Goal: Navigation & Orientation: Find specific page/section

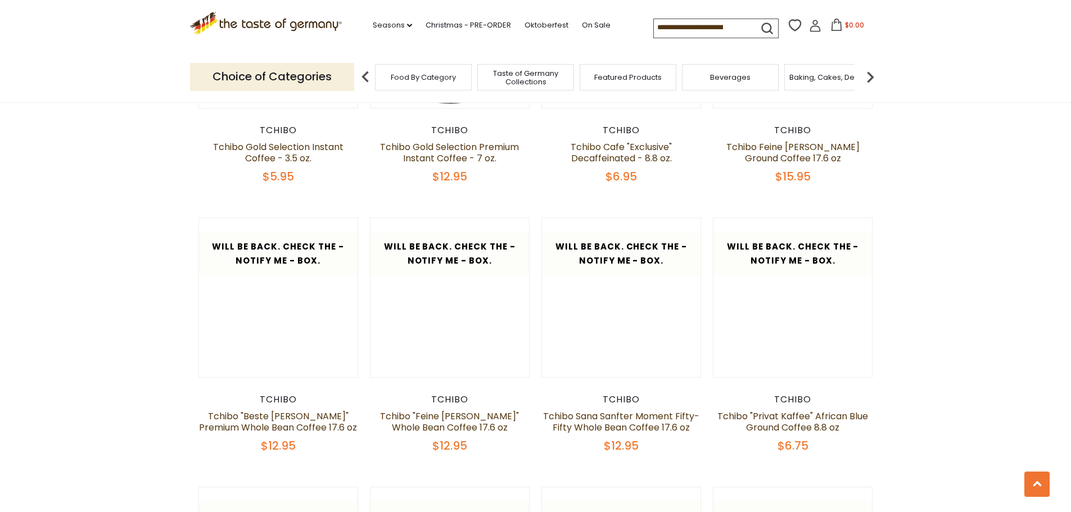
scroll to position [787, 0]
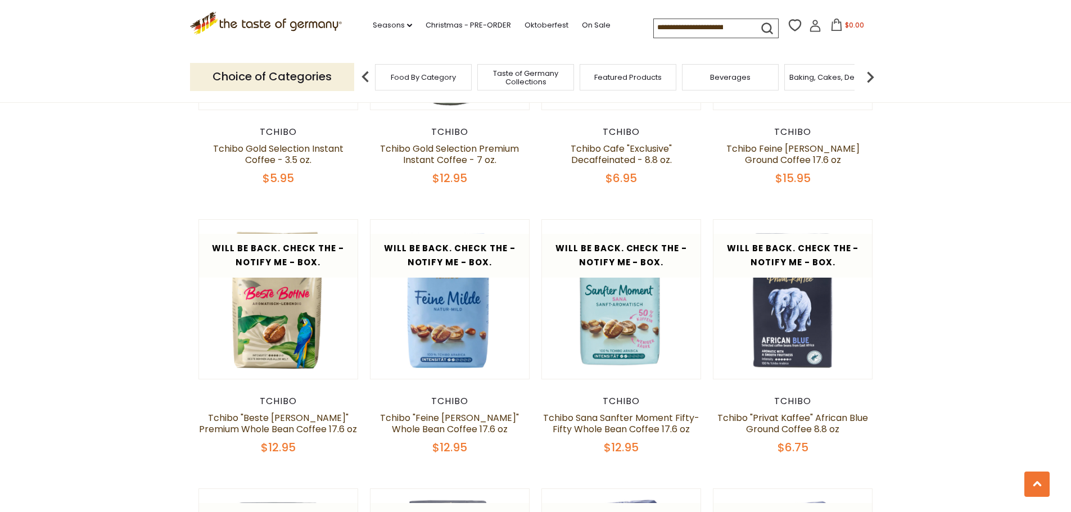
click at [871, 73] on img at bounding box center [870, 77] width 22 height 22
click at [870, 73] on img at bounding box center [870, 77] width 22 height 22
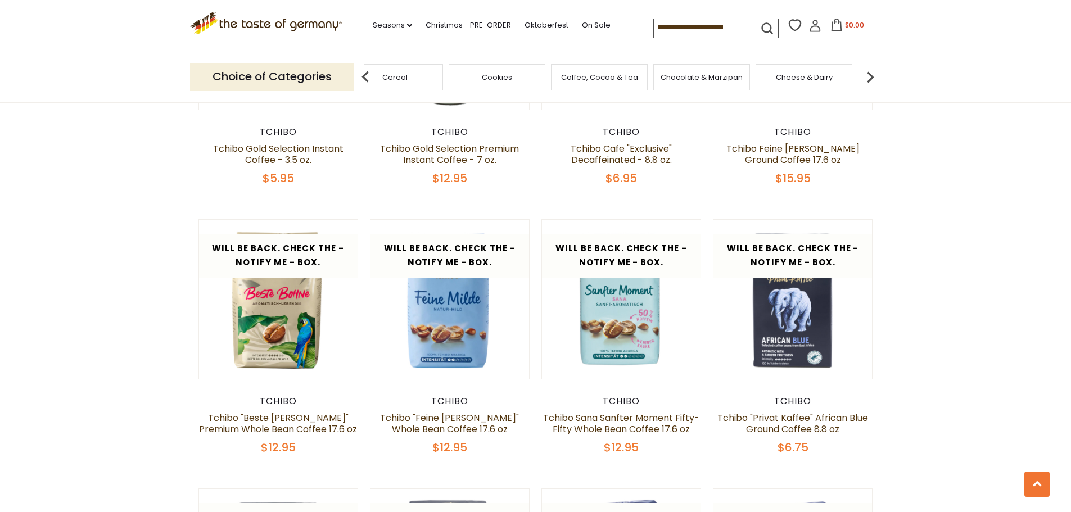
click at [870, 73] on img at bounding box center [870, 77] width 22 height 22
click at [868, 77] on img at bounding box center [870, 77] width 22 height 22
click at [867, 74] on img at bounding box center [870, 77] width 22 height 22
click at [867, 73] on img at bounding box center [870, 77] width 22 height 22
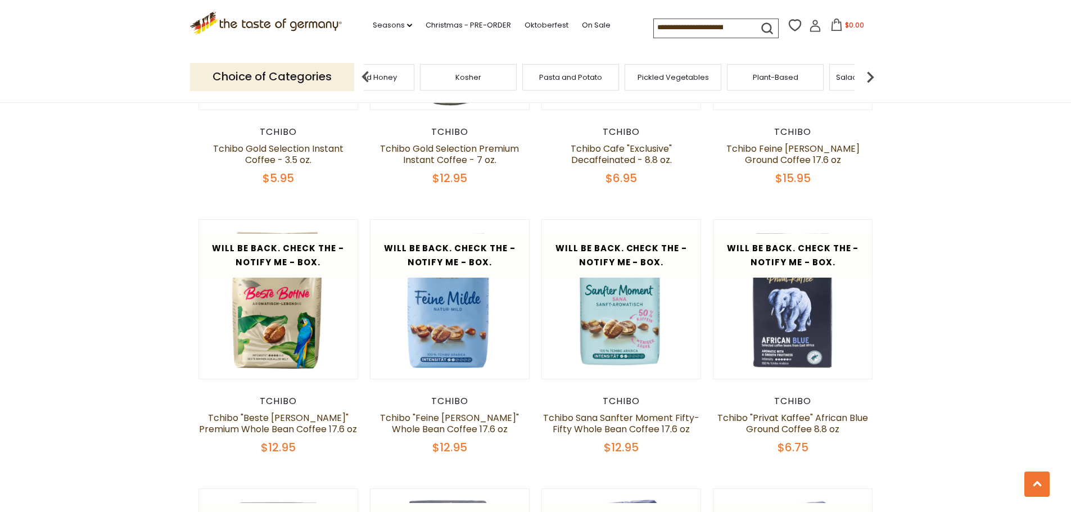
click at [867, 72] on img at bounding box center [870, 77] width 22 height 22
